Goal: Transaction & Acquisition: Purchase product/service

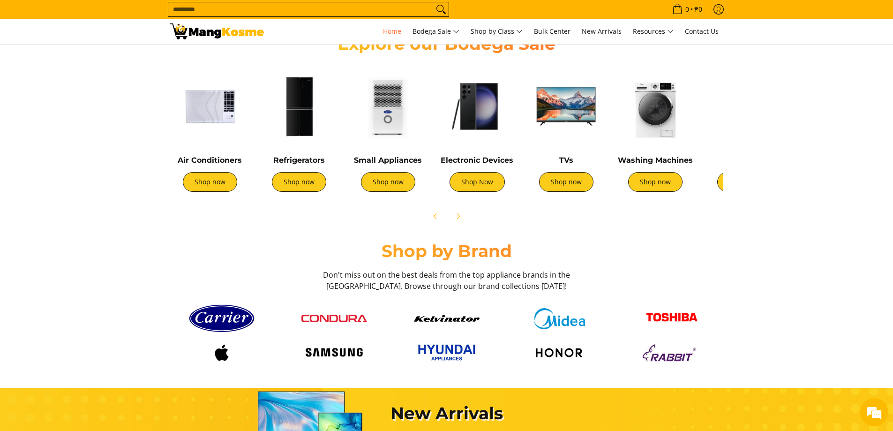
scroll to position [0, 1118]
drag, startPoint x: 896, startPoint y: 45, endPoint x: 899, endPoint y: 99, distance: 53.5
click at [645, 176] on link "Shop now" at bounding box center [655, 182] width 54 height 20
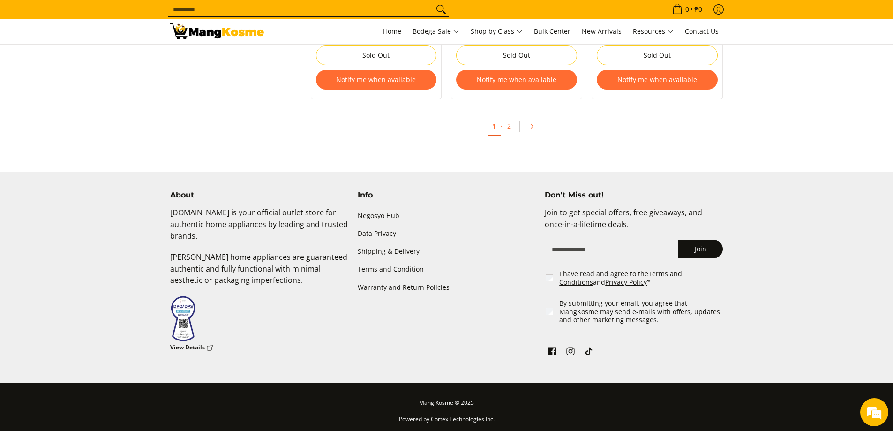
scroll to position [2098, 0]
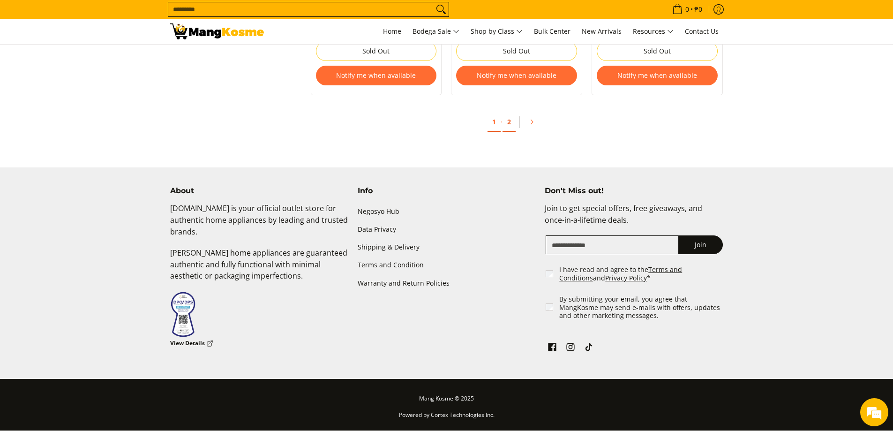
click at [507, 124] on link "2" at bounding box center [508, 121] width 13 height 19
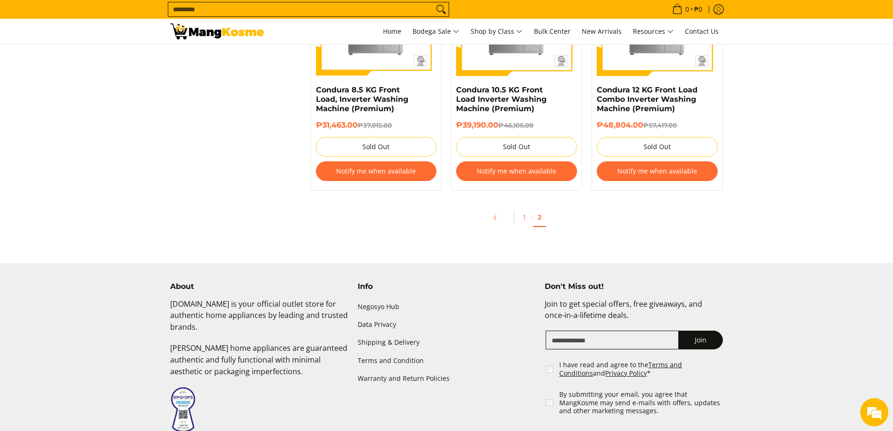
scroll to position [1012, 0]
